Goal: Navigation & Orientation: Find specific page/section

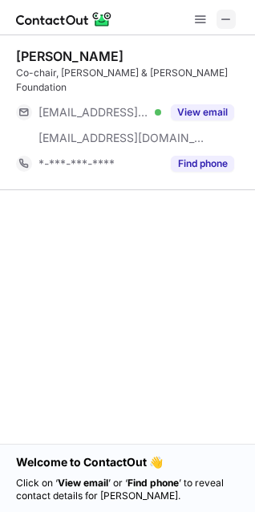
click at [227, 25] on span at bounding box center [226, 19] width 13 height 13
